Goal: Find specific page/section: Find specific page/section

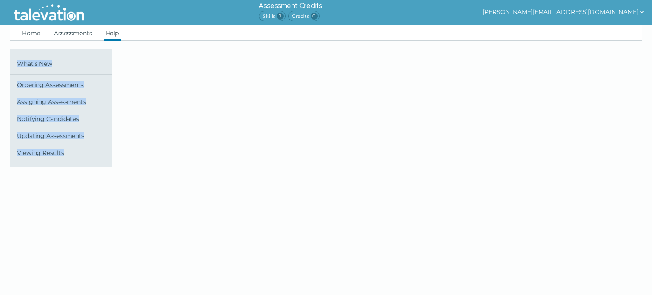
click at [160, 114] on div at bounding box center [332, 108] width 428 height 118
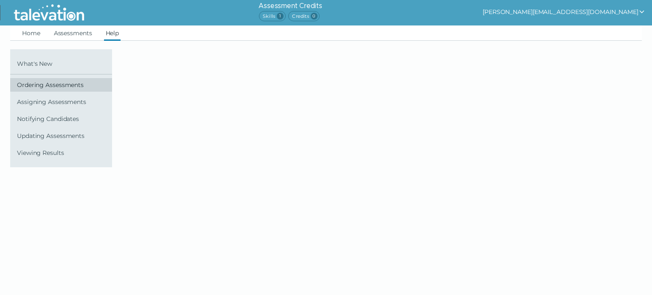
click at [61, 88] on link "Ordering Assessments" at bounding box center [61, 85] width 102 height 14
click at [61, 86] on span "Ordering Assessments" at bounding box center [63, 85] width 92 height 7
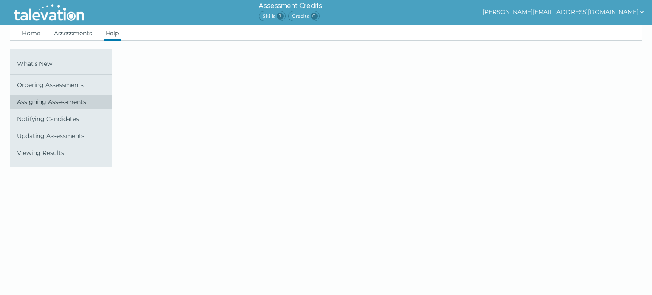
click at [61, 101] on span "Assigning Assessments" at bounding box center [63, 102] width 92 height 7
click at [82, 32] on link "Assessments" at bounding box center [73, 32] width 42 height 15
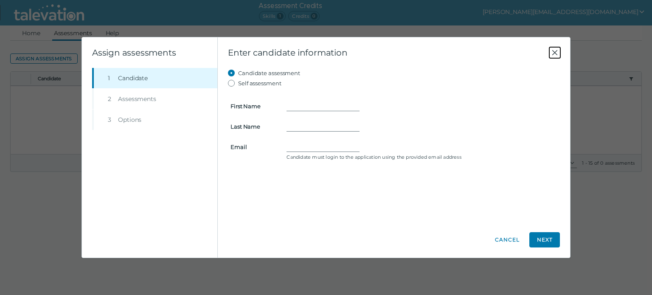
click at [554, 49] on icon "Close" at bounding box center [555, 53] width 10 height 10
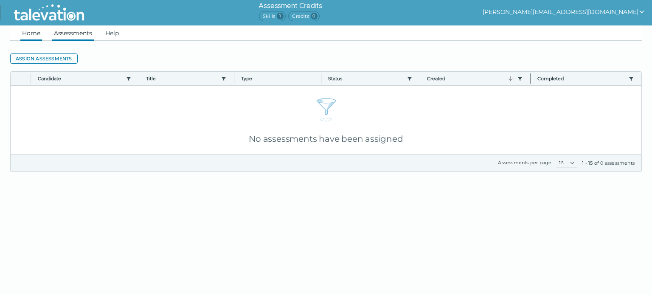
click at [35, 31] on link "Home" at bounding box center [31, 32] width 22 height 15
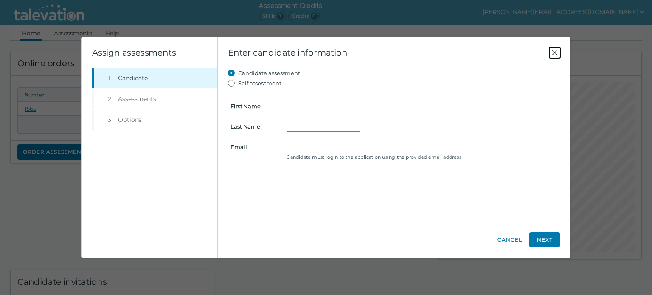
click at [555, 49] on icon "Close" at bounding box center [555, 53] width 10 height 10
